Goal: Information Seeking & Learning: Learn about a topic

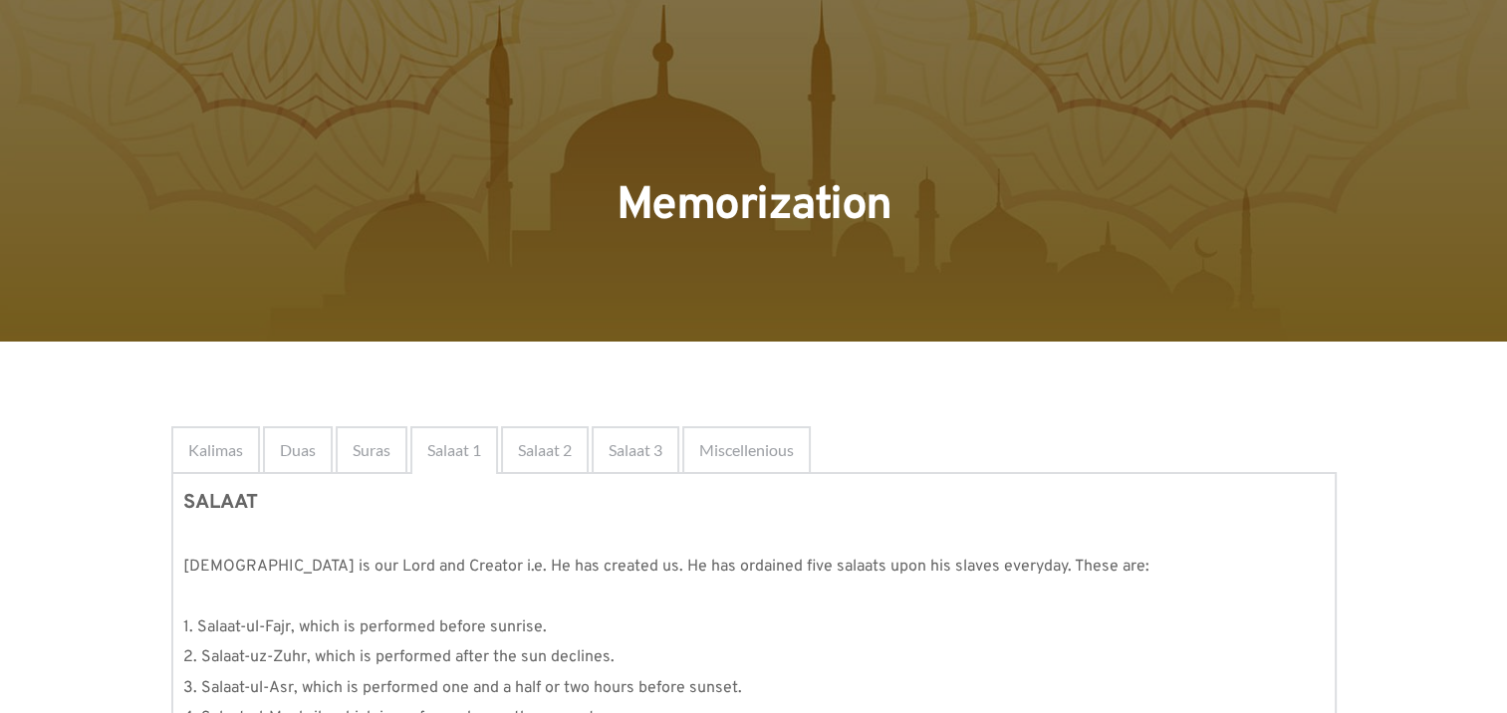
scroll to position [116, 0]
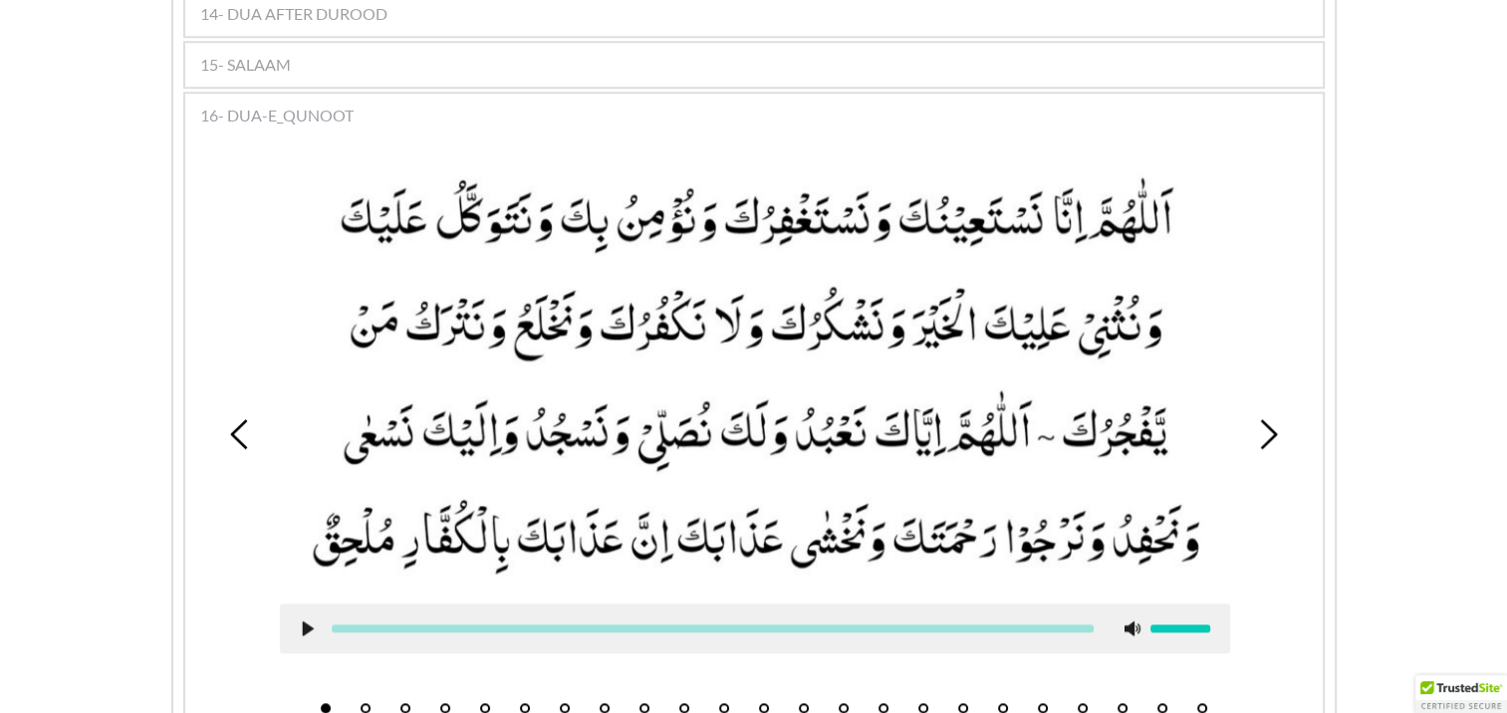
scroll to position [1864, 0]
drag, startPoint x: 870, startPoint y: 214, endPoint x: 1048, endPoint y: 217, distance: 177.3
click at [1048, 217] on picture at bounding box center [755, 376] width 950 height 413
click at [305, 621] on use at bounding box center [307, 628] width 11 height 15
click at [305, 620] on icon at bounding box center [308, 628] width 16 height 16
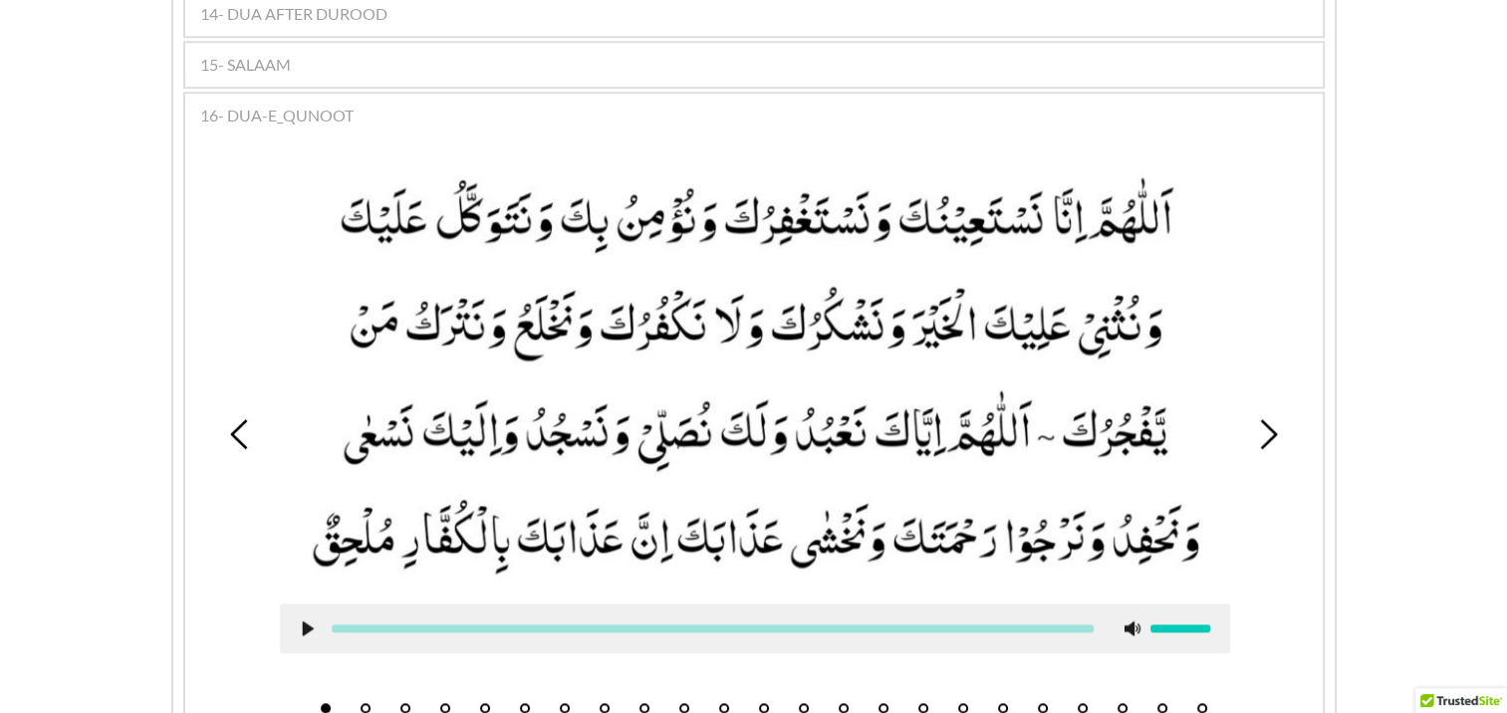
click at [313, 620] on icon at bounding box center [308, 628] width 16 height 16
click at [303, 621] on use at bounding box center [307, 628] width 13 height 15
click at [302, 621] on use at bounding box center [307, 628] width 11 height 15
click at [302, 621] on use at bounding box center [307, 628] width 13 height 15
drag, startPoint x: 1167, startPoint y: 116, endPoint x: 1040, endPoint y: 88, distance: 130.5
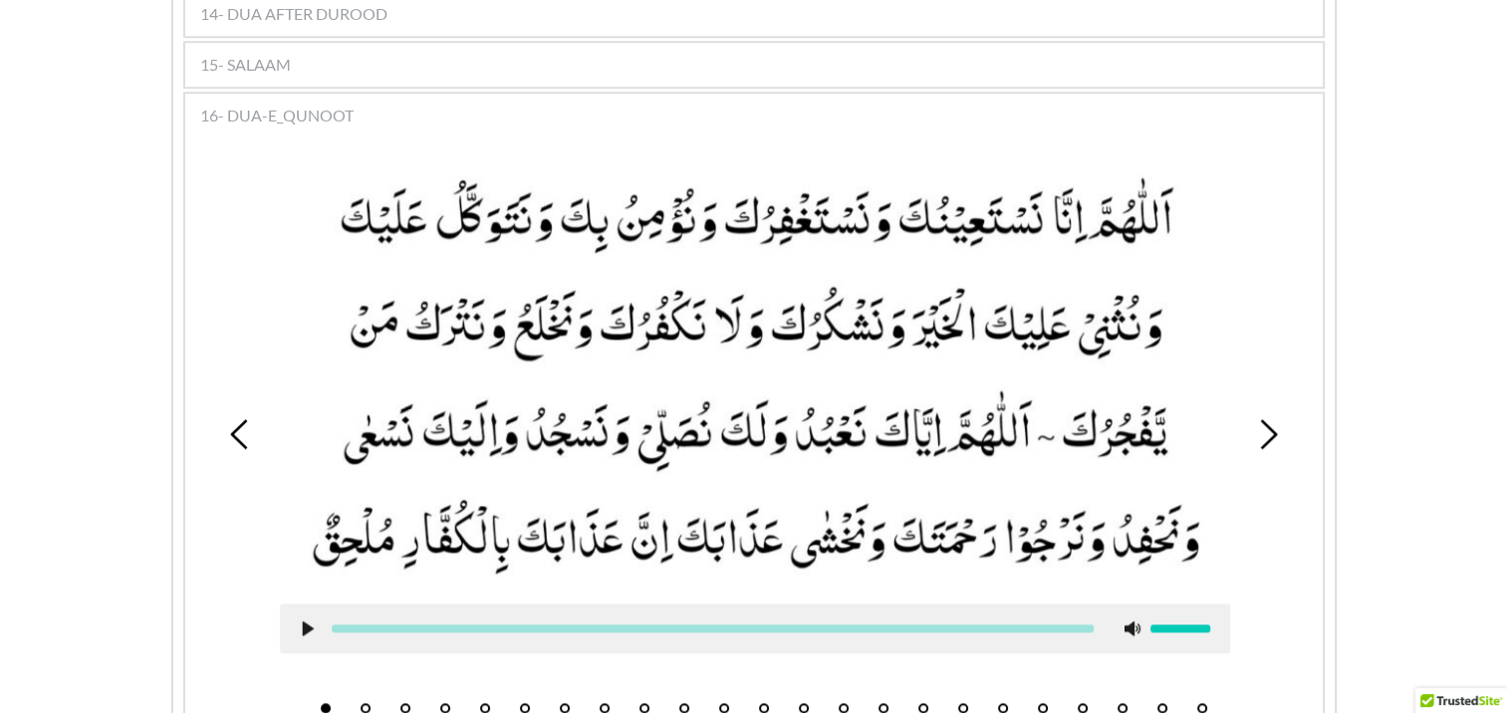
click at [1040, 94] on div "16- DUA-E_QUNOOT" at bounding box center [753, 116] width 1137 height 44
